Goal: Information Seeking & Learning: Learn about a topic

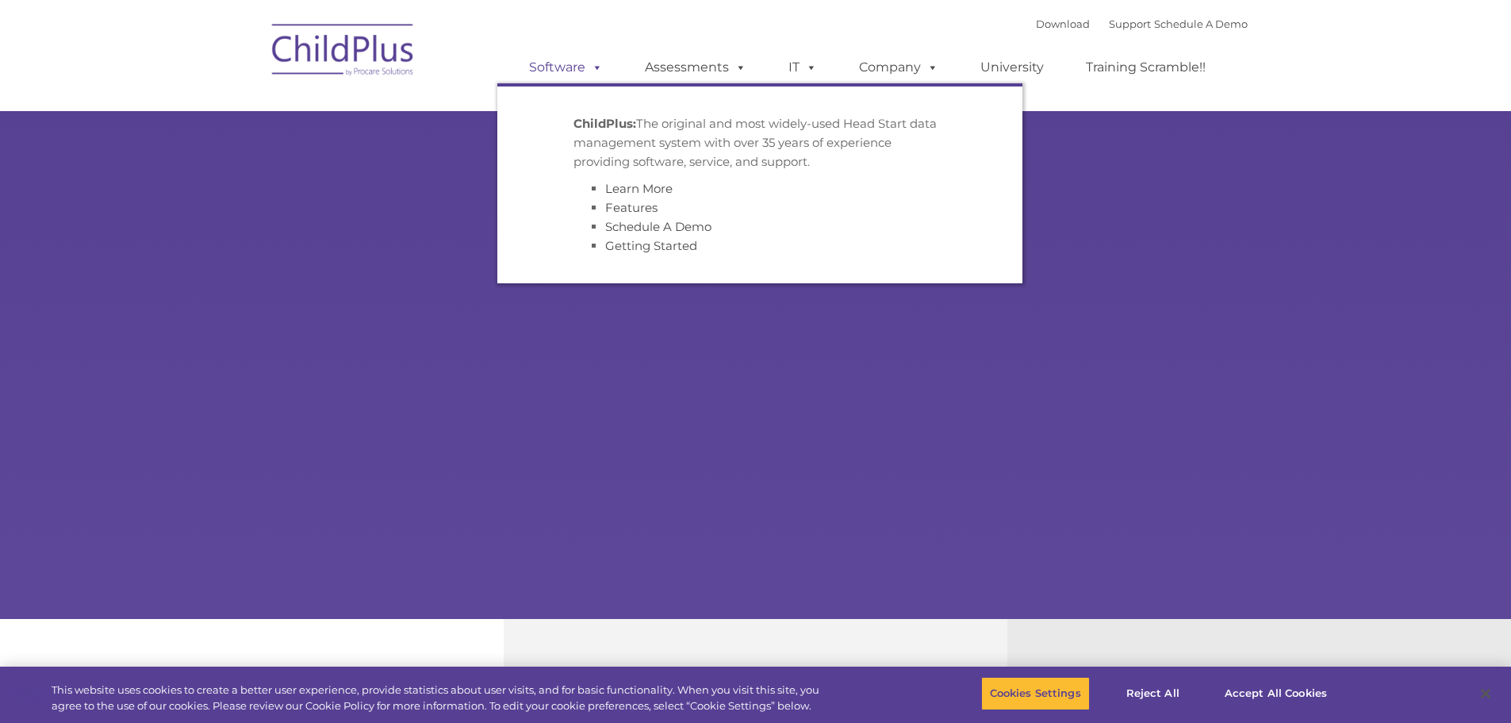
select select "MEDIUM"
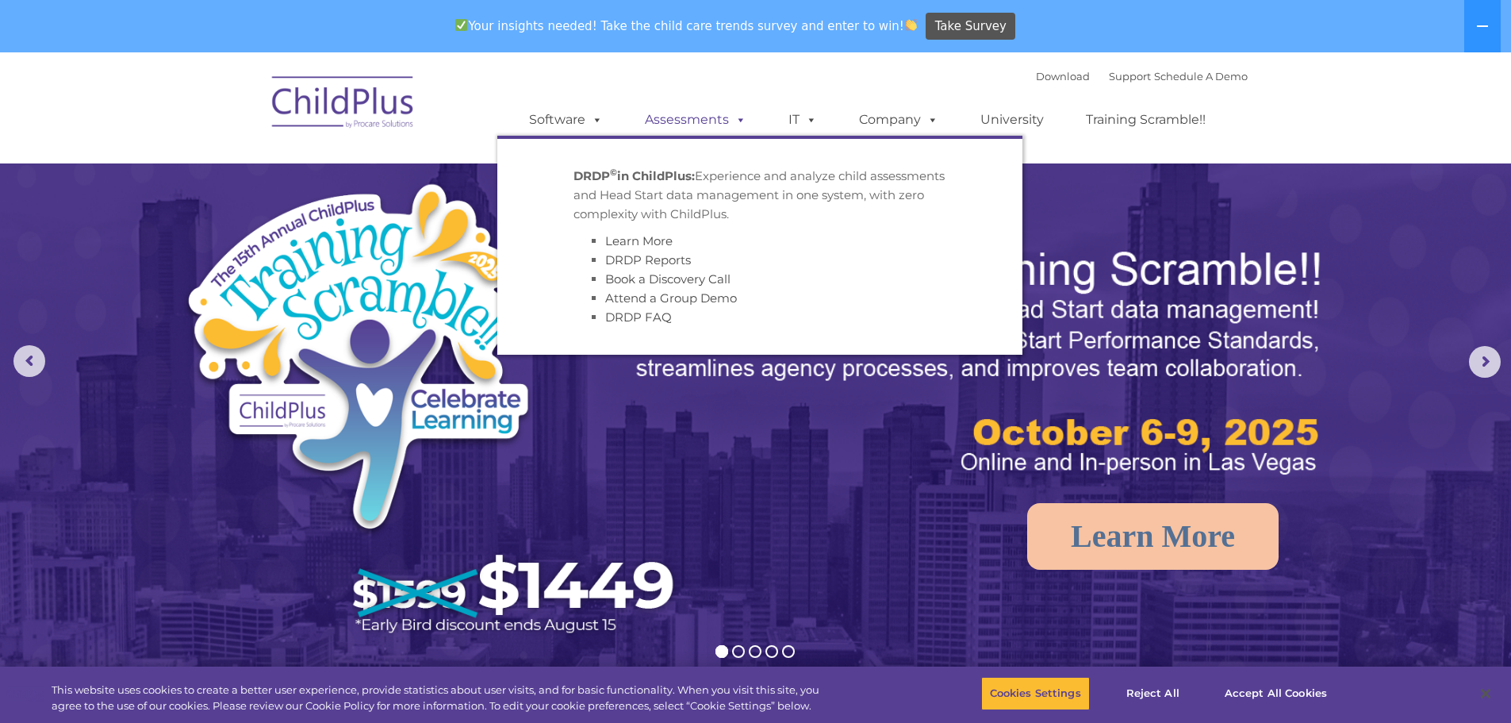
click at [677, 121] on link "Assessments" at bounding box center [695, 120] width 133 height 32
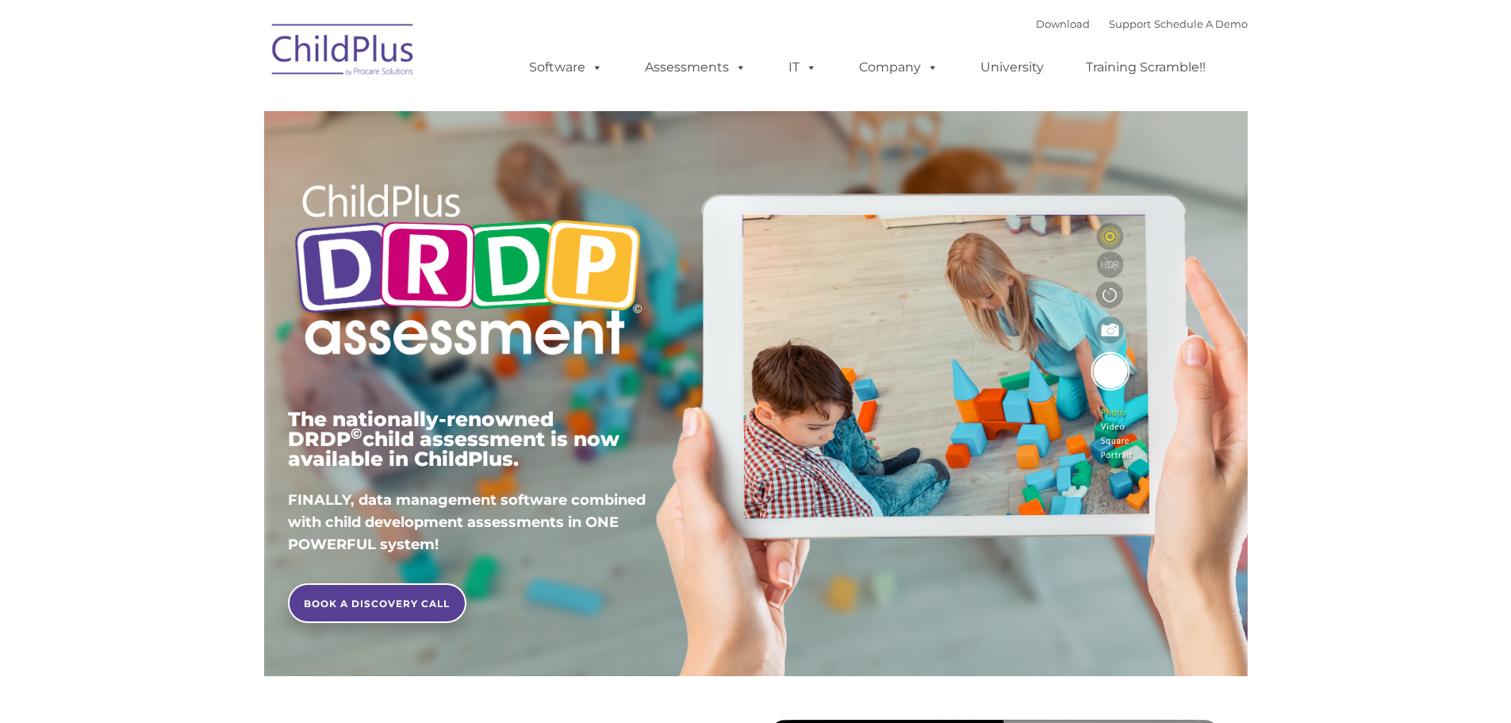
type input ""
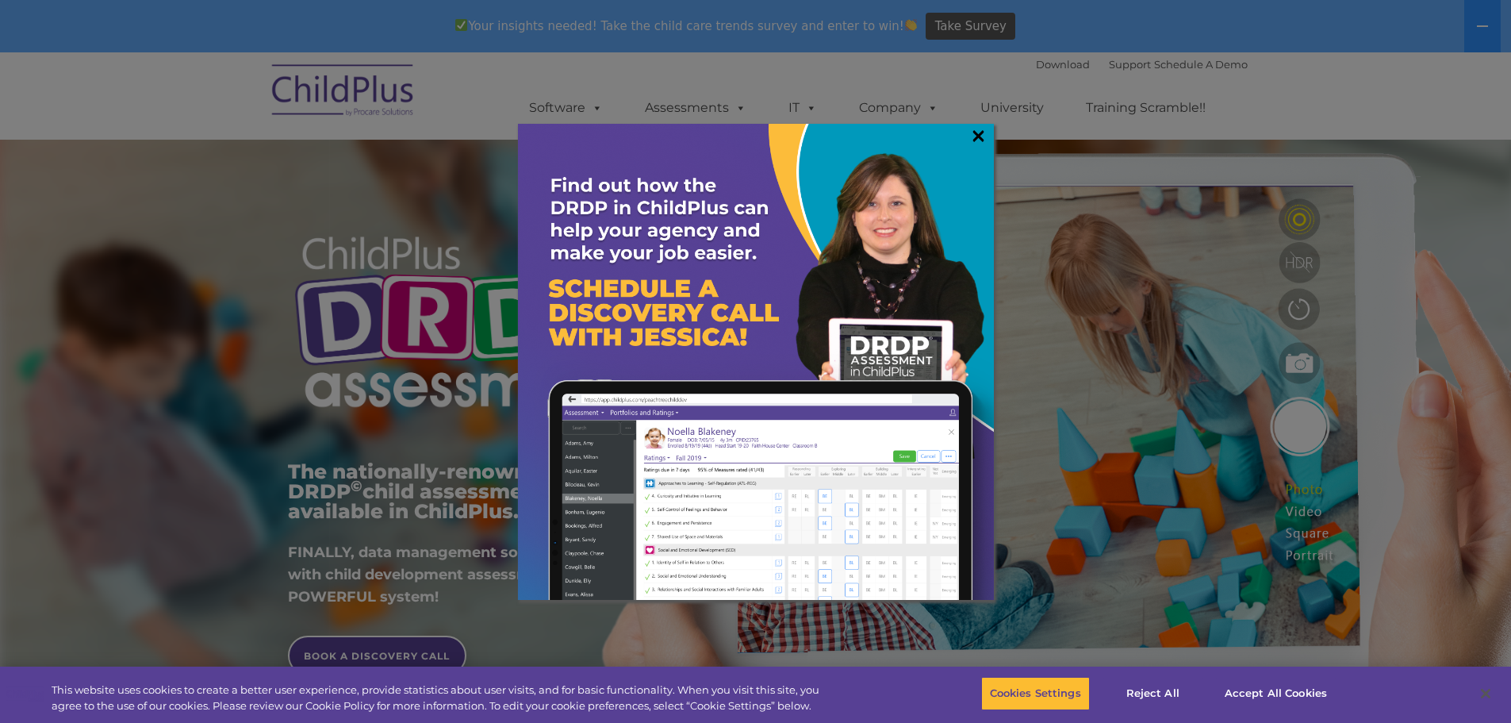
click at [975, 133] on link "×" at bounding box center [978, 136] width 18 height 16
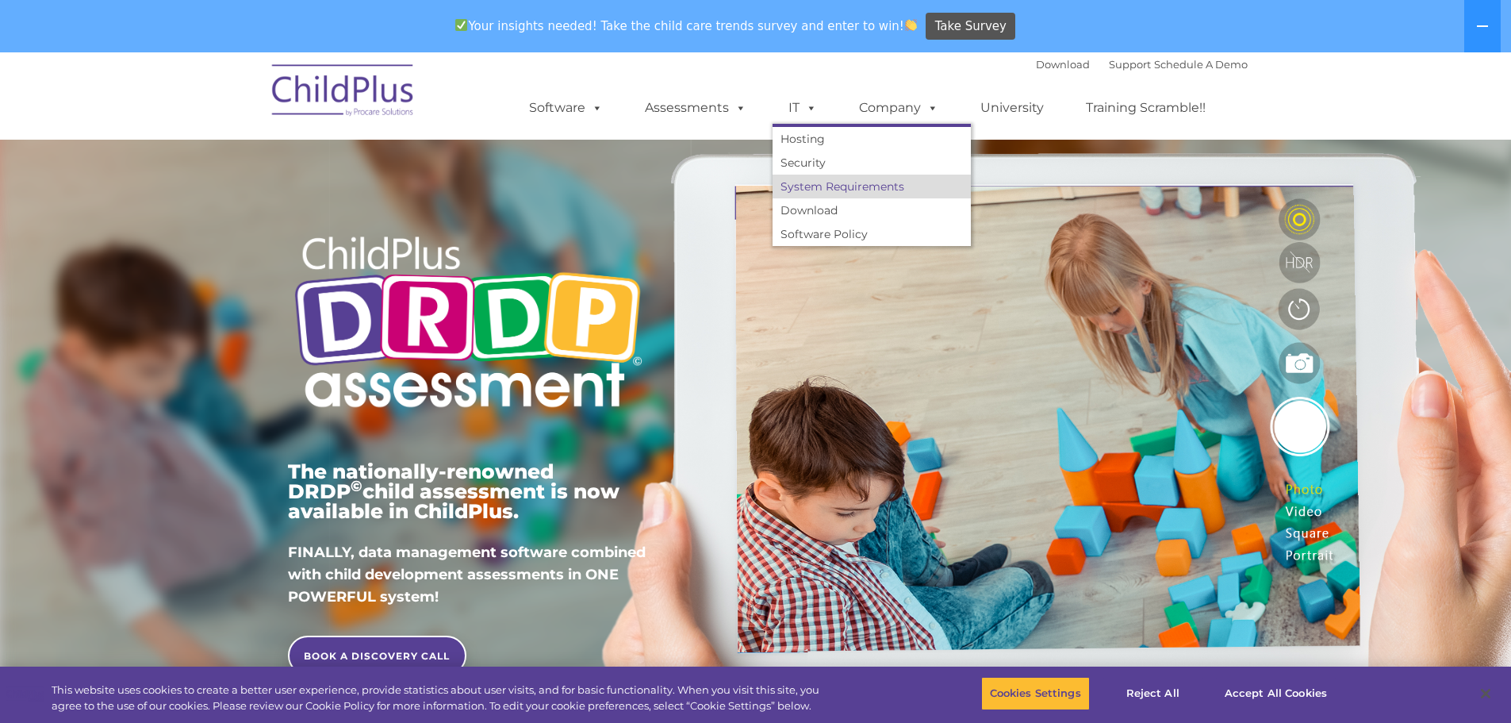
click at [818, 186] on link "System Requirements" at bounding box center [872, 187] width 198 height 24
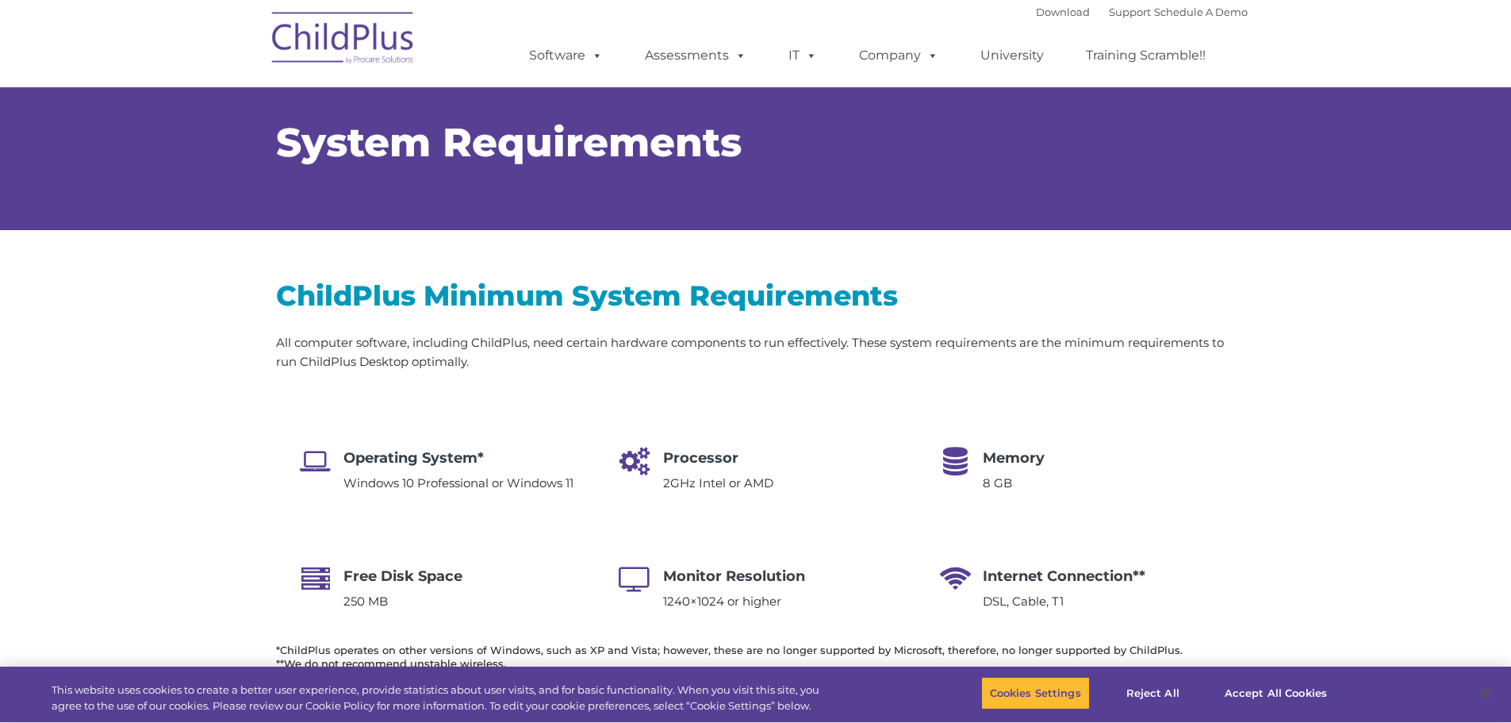
type input ""
select select "MEDIUM"
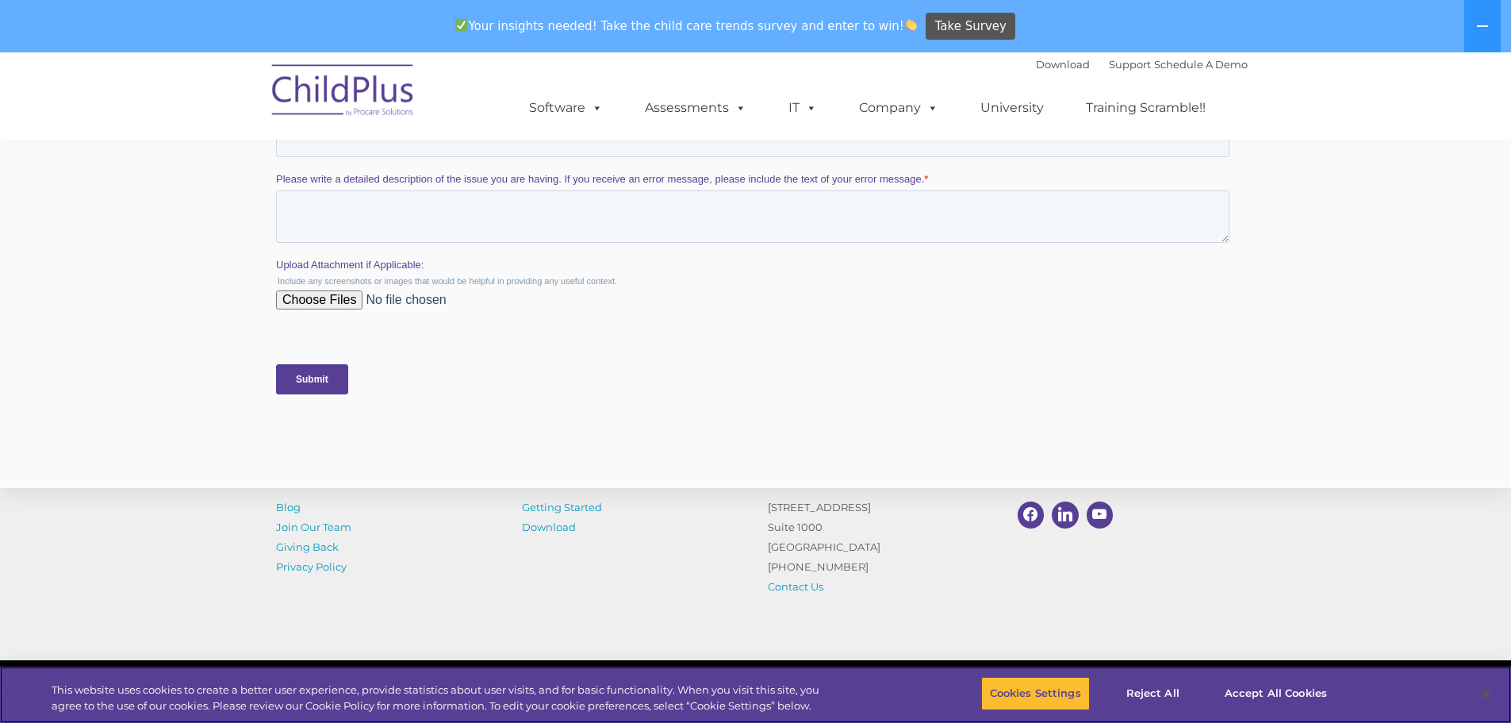
scroll to position [3128, 0]
